Goal: Information Seeking & Learning: Learn about a topic

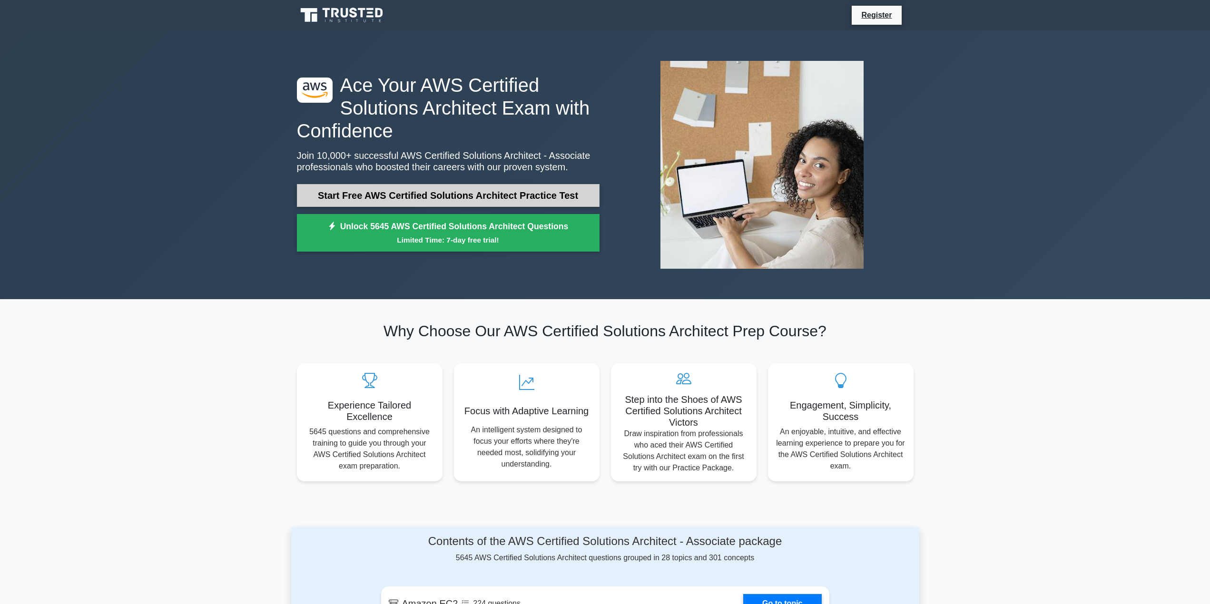
click at [475, 197] on link "Start Free AWS Certified Solutions Architect Practice Test" at bounding box center [448, 195] width 303 height 23
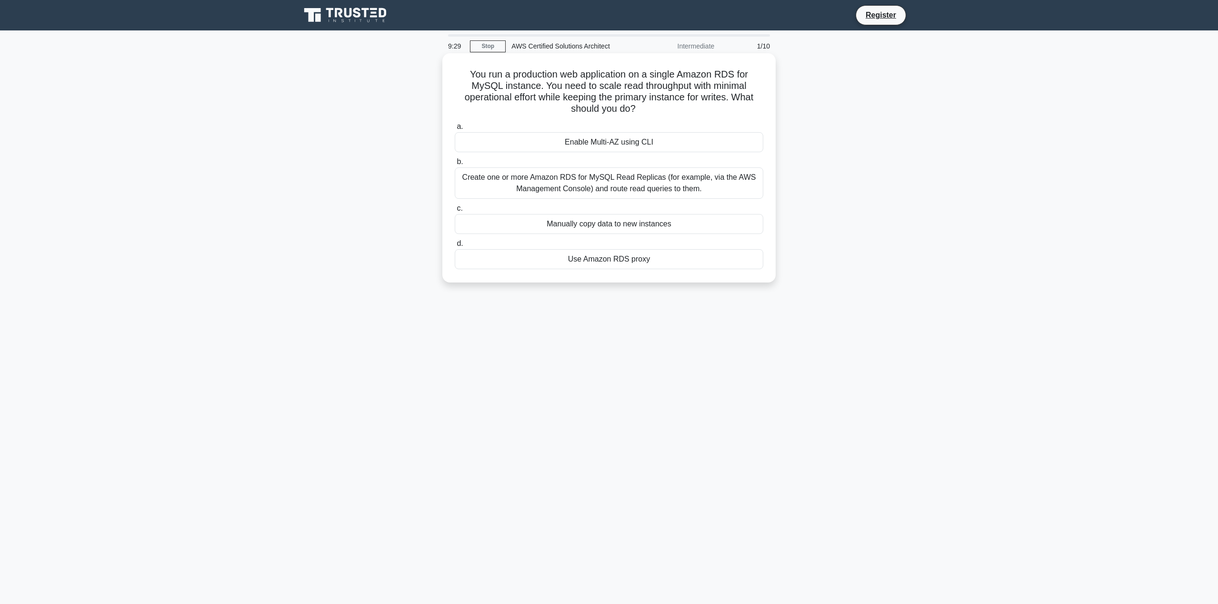
click at [624, 184] on div "Create one or more Amazon RDS for MySQL Read Replicas (for example, via the AWS…" at bounding box center [609, 183] width 308 height 31
click at [455, 165] on input "b. Create one or more Amazon RDS for MySQL Read Replicas (for example, via the …" at bounding box center [455, 162] width 0 height 6
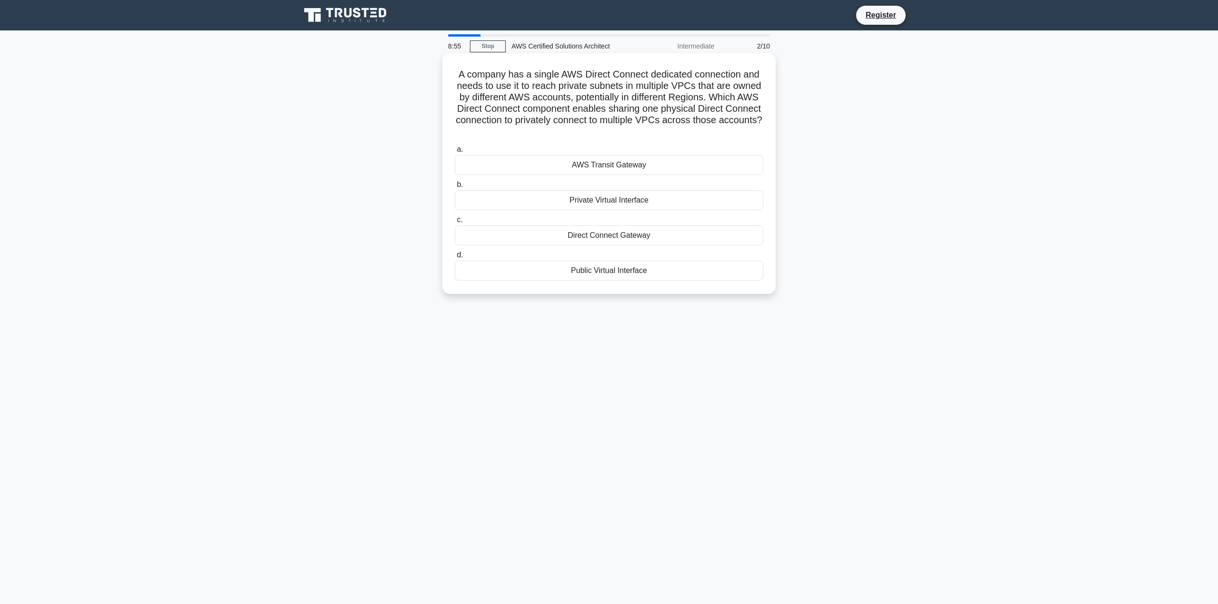
click at [613, 233] on div "Direct Connect Gateway" at bounding box center [609, 236] width 308 height 20
click at [455, 223] on input "c. Direct Connect Gateway" at bounding box center [455, 220] width 0 height 6
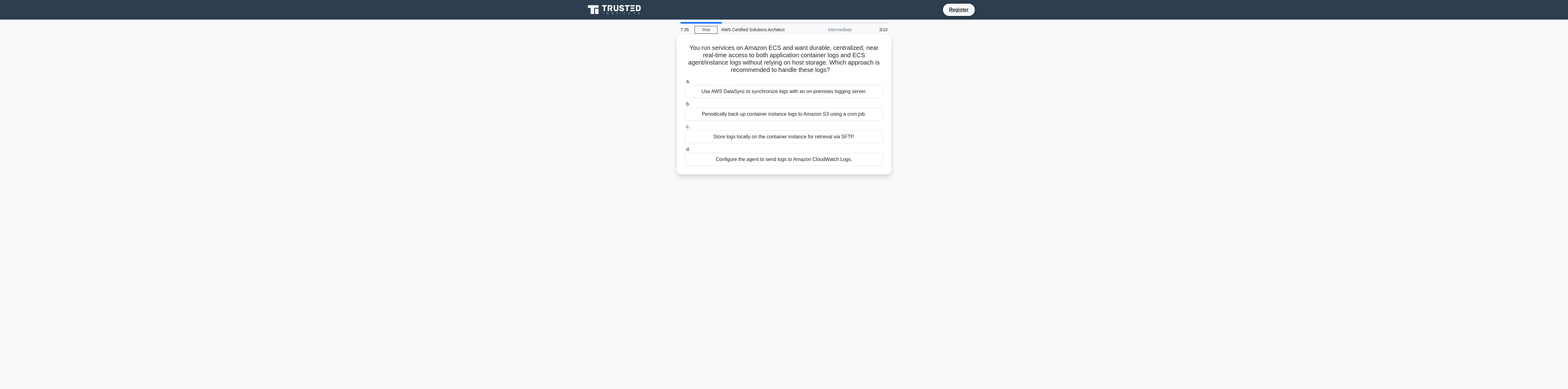
click at [754, 159] on div "Configure the agent to send logs to Amazon CloudWatch Logs." at bounding box center [784, 159] width 198 height 13
click at [685, 152] on input "d. Configure the agent to send logs to Amazon CloudWatch Logs." at bounding box center [685, 149] width 0 height 4
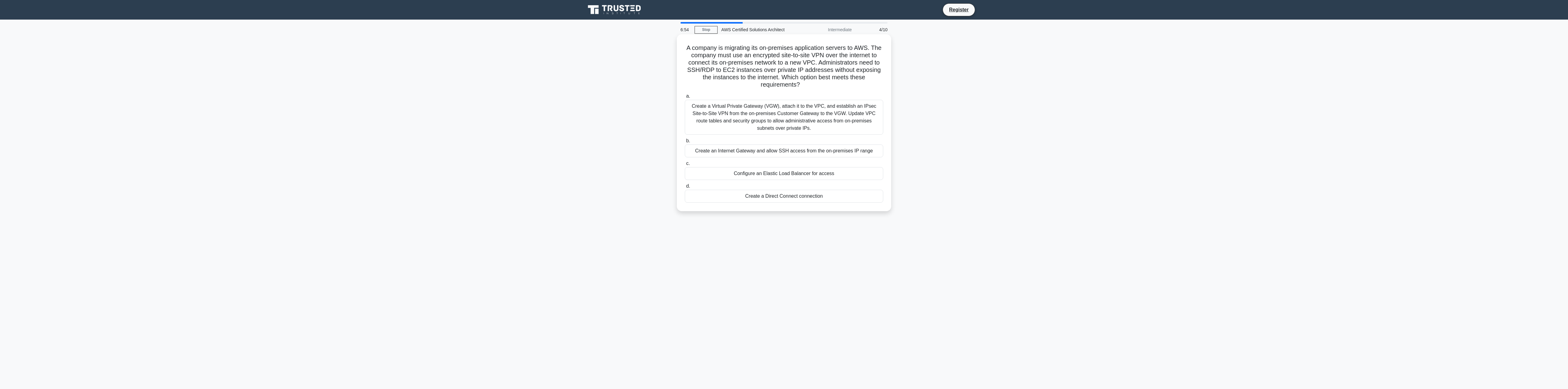
click at [752, 114] on div "Create a Virtual Private Gateway (VGW), attach it to the VPC, and establish an …" at bounding box center [784, 117] width 198 height 35
click at [685, 98] on input "a. Create a Virtual Private Gateway (VGW), attach it to the VPC, and establish …" at bounding box center [685, 96] width 0 height 4
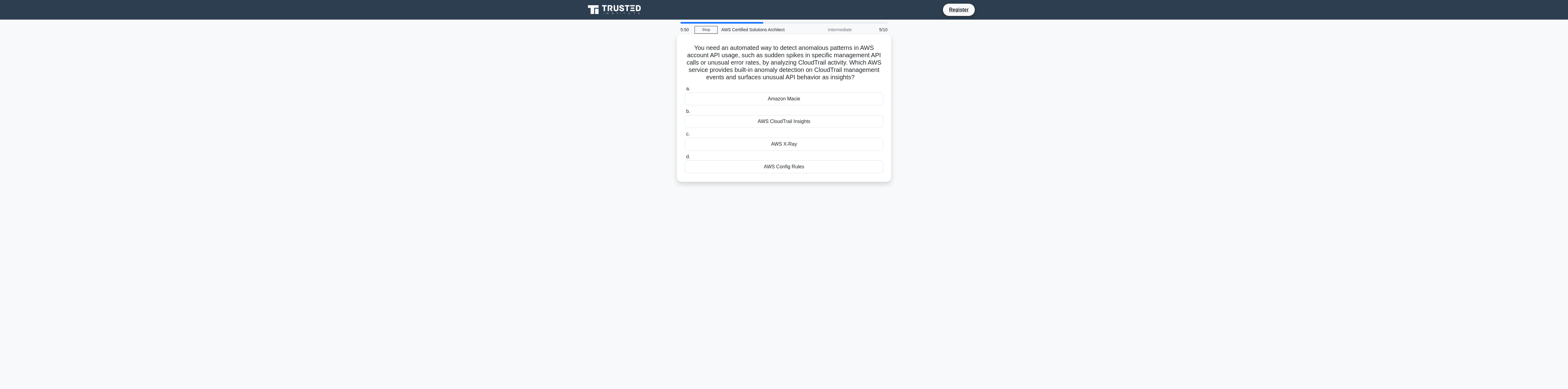
click at [770, 142] on div "AWS X-Ray" at bounding box center [784, 144] width 198 height 13
click at [685, 136] on input "c. AWS X-Ray" at bounding box center [685, 134] width 0 height 4
click at [783, 85] on div "AWS Direct Connect" at bounding box center [784, 84] width 198 height 13
click at [685, 77] on input "a. AWS Direct Connect" at bounding box center [685, 74] width 0 height 4
click at [783, 113] on div "Create a new VPC peering connection between VPC A and VPC C" at bounding box center [784, 114] width 198 height 13
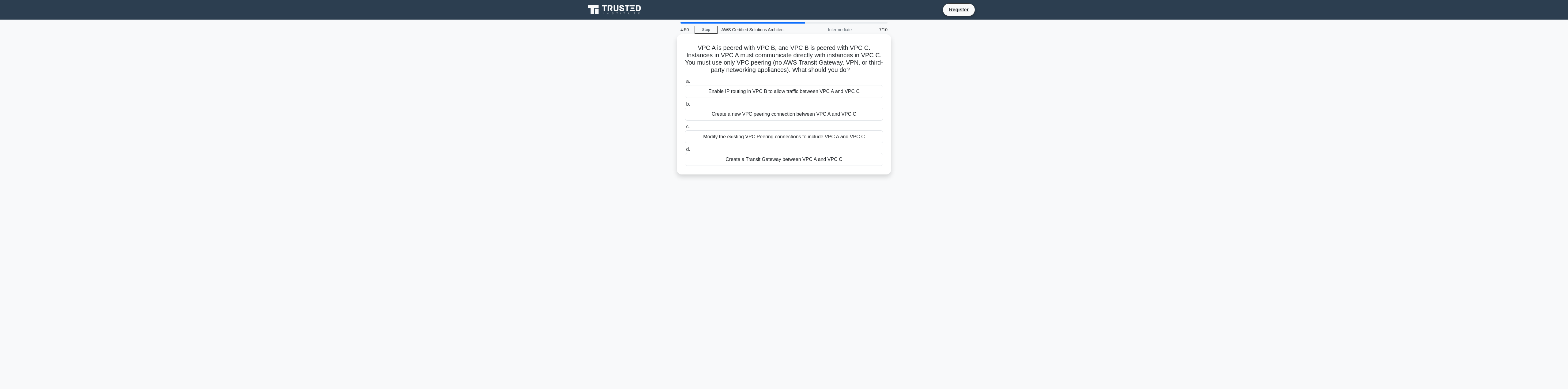
click at [685, 106] on input "b. Create a new VPC peering connection between VPC A and VPC C" at bounding box center [685, 104] width 0 height 4
click at [757, 123] on div "Create an Amazon ECR registry replication configuration (replication rule) in t…" at bounding box center [784, 125] width 198 height 20
click at [685, 114] on input "b. Create an Amazon ECR registry replication configuration (replication rule) i…" at bounding box center [685, 111] width 0 height 4
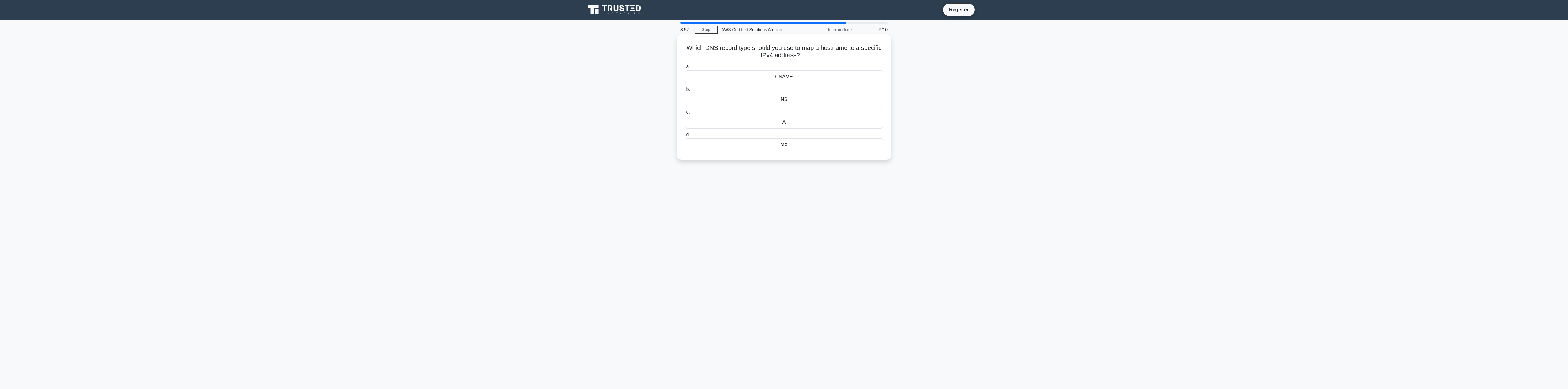
click at [783, 121] on div "A" at bounding box center [784, 122] width 198 height 13
click at [685, 114] on input "c. A" at bounding box center [685, 112] width 0 height 4
click at [782, 91] on div "Amazon QuickSight" at bounding box center [784, 84] width 198 height 13
click at [685, 77] on input "a. Amazon QuickSight" at bounding box center [685, 74] width 0 height 4
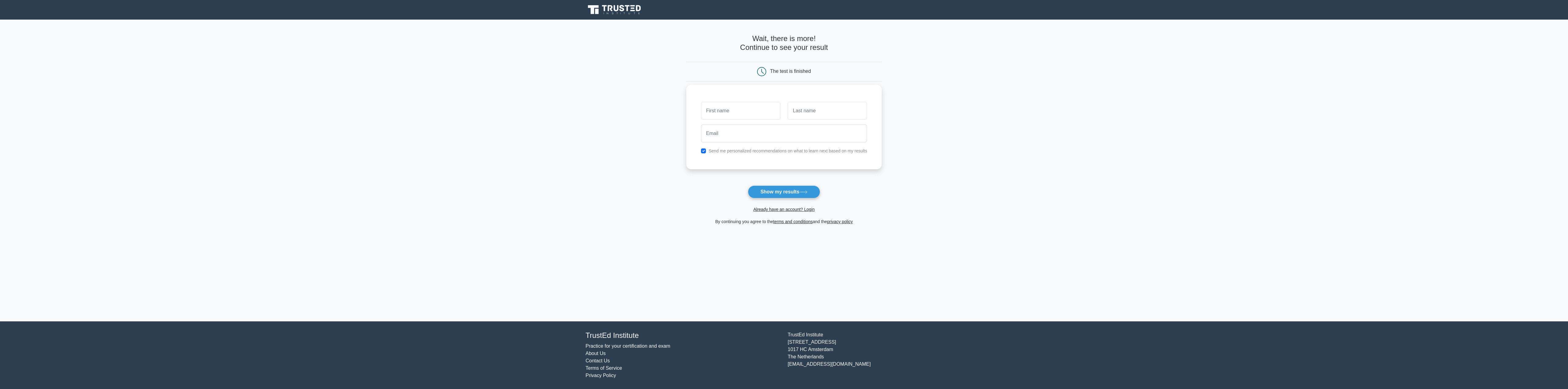
click at [715, 153] on label "Send me personalized recommendations on what to learn next based on my results" at bounding box center [788, 151] width 159 height 5
click at [701, 150] on input "checkbox" at bounding box center [703, 151] width 5 height 5
checkbox input "false"
click at [777, 196] on button "Show my results" at bounding box center [784, 192] width 72 height 13
click at [748, 104] on input "text" at bounding box center [740, 111] width 79 height 18
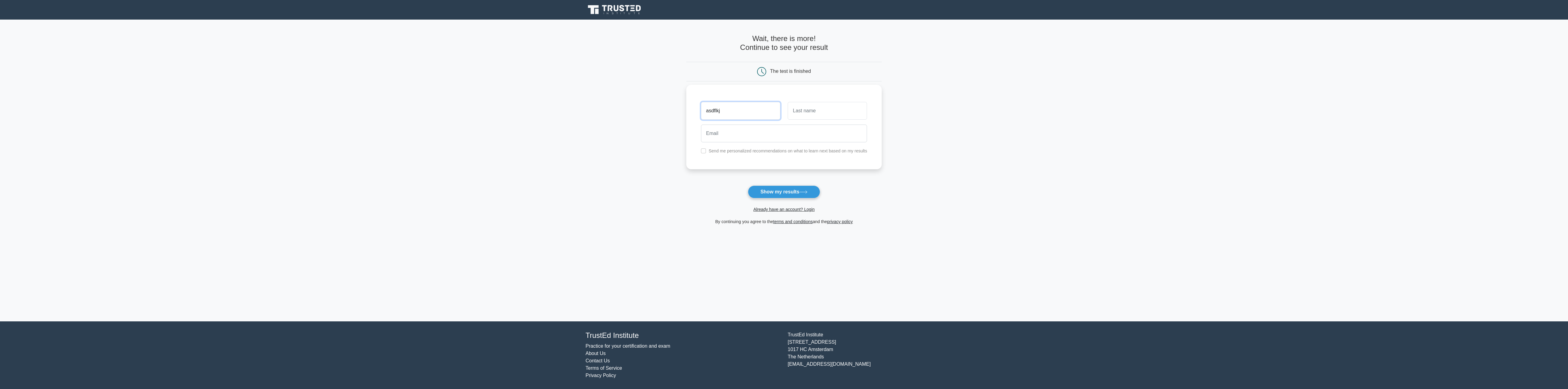
type input "asdflkj"
type input "asdfioasgjiao"
type input "wawefioj@gmail.com"
click at [795, 192] on button "Show my results" at bounding box center [784, 192] width 72 height 13
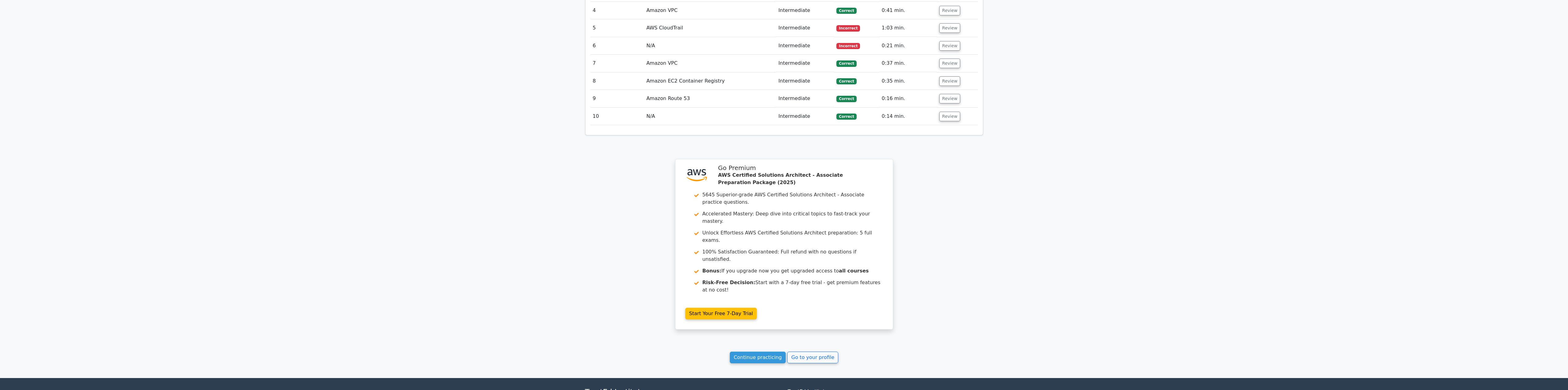
scroll to position [670, 0]
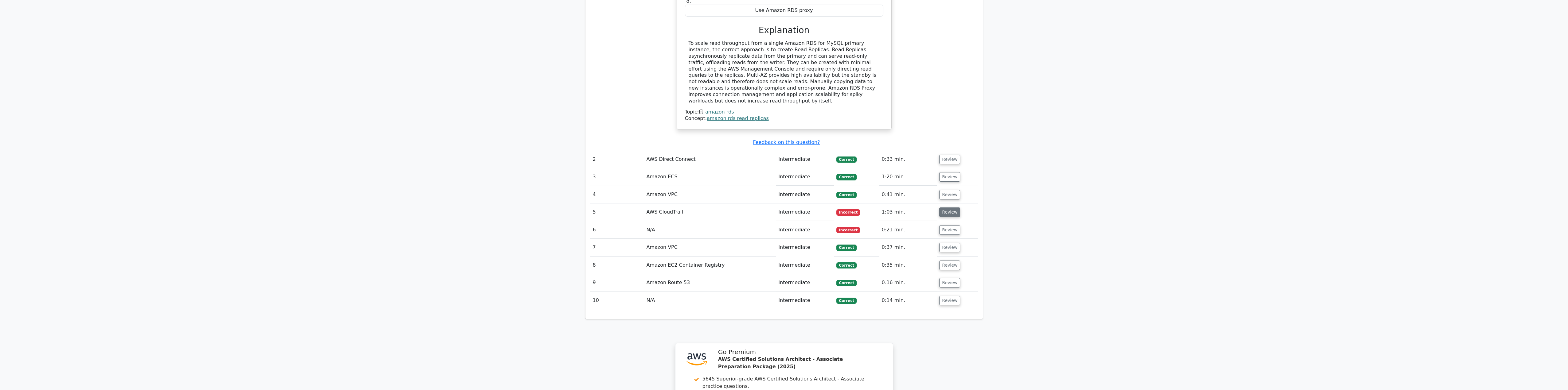
click at [946, 208] on button "Review" at bounding box center [950, 212] width 21 height 10
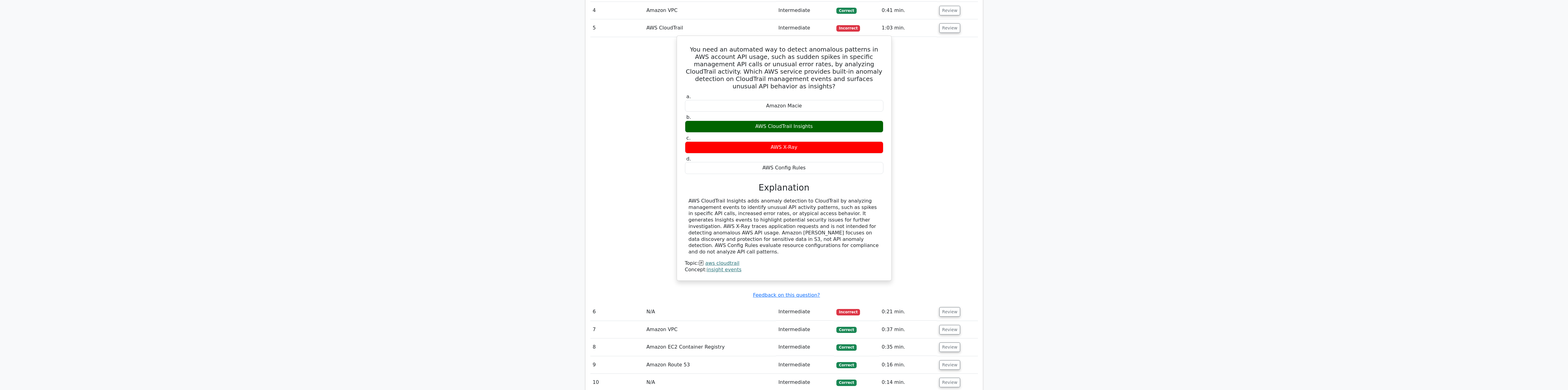
scroll to position [915, 0]
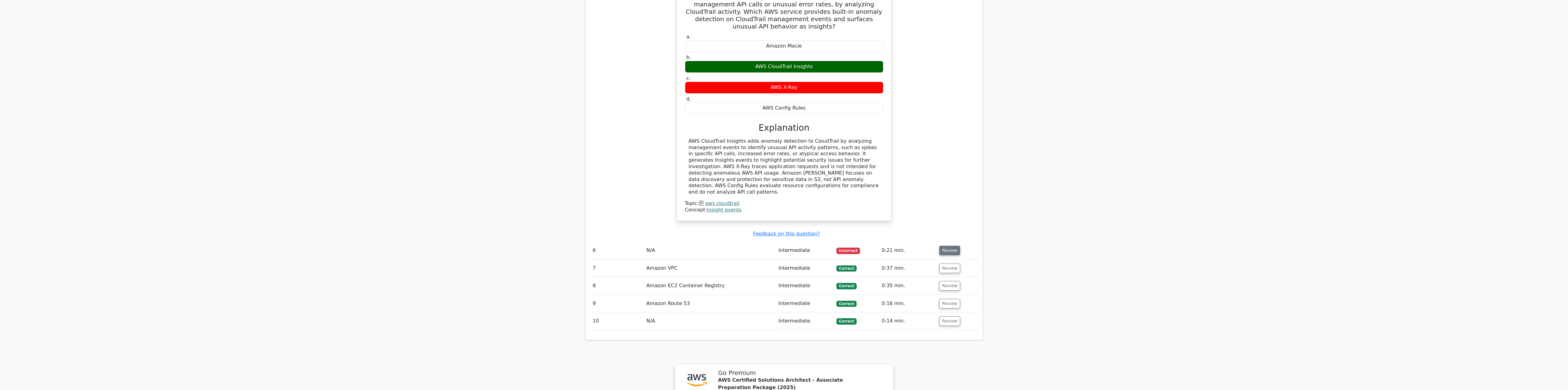
click at [950, 246] on button "Review" at bounding box center [950, 250] width 21 height 10
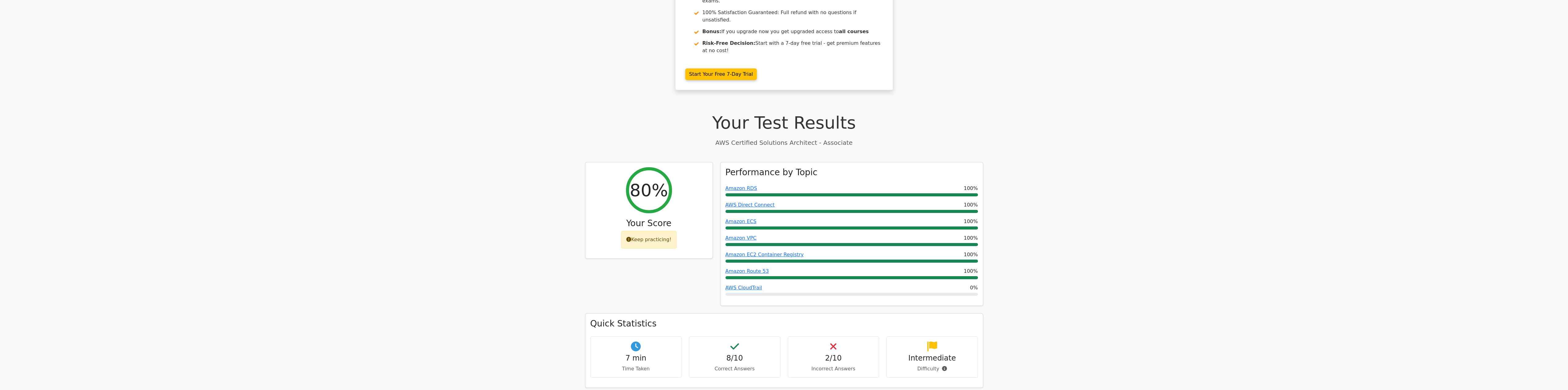
scroll to position [0, 0]
